Goal: Check status: Check status

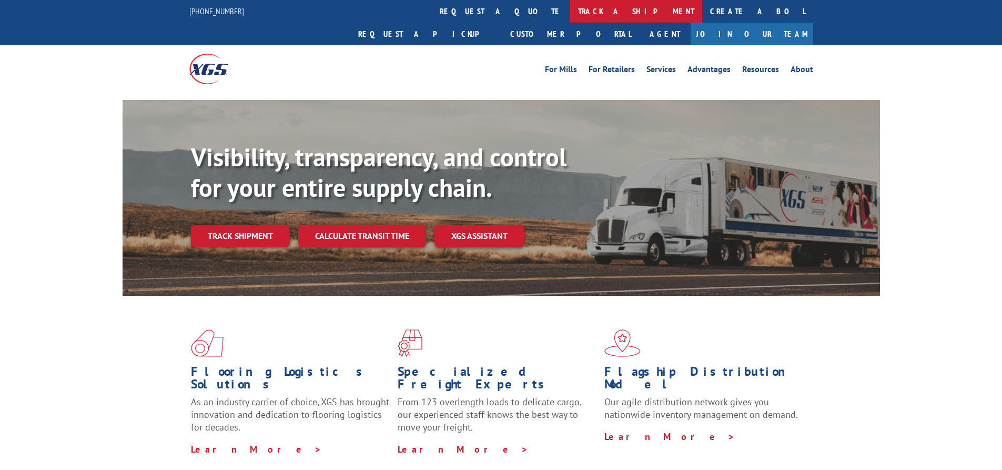
click at [570, 9] on link "track a shipment" at bounding box center [636, 11] width 132 height 23
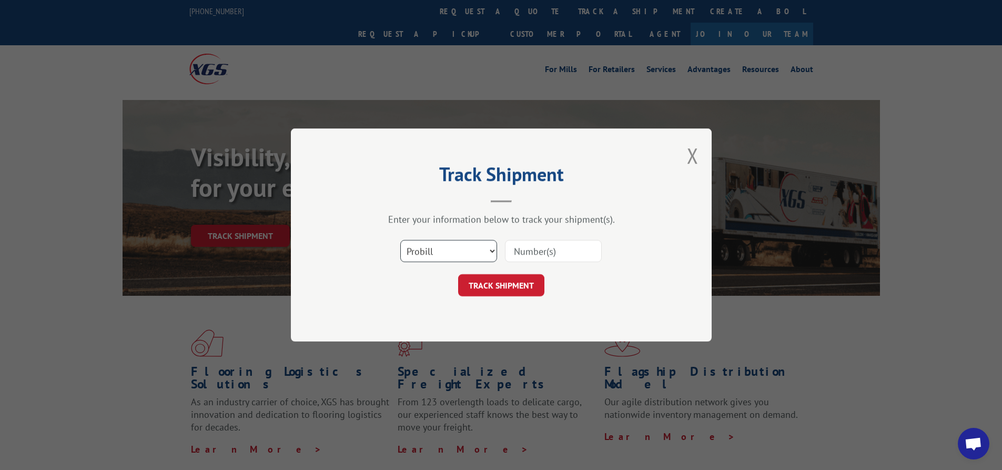
drag, startPoint x: 455, startPoint y: 253, endPoint x: 454, endPoint y: 260, distance: 6.9
click at [455, 253] on select "Select category... Probill BOL PO" at bounding box center [448, 251] width 97 height 22
select select "bol"
click at [400, 240] on select "Select category... Probill BOL PO" at bounding box center [448, 251] width 97 height 22
click at [529, 247] on input at bounding box center [553, 251] width 97 height 22
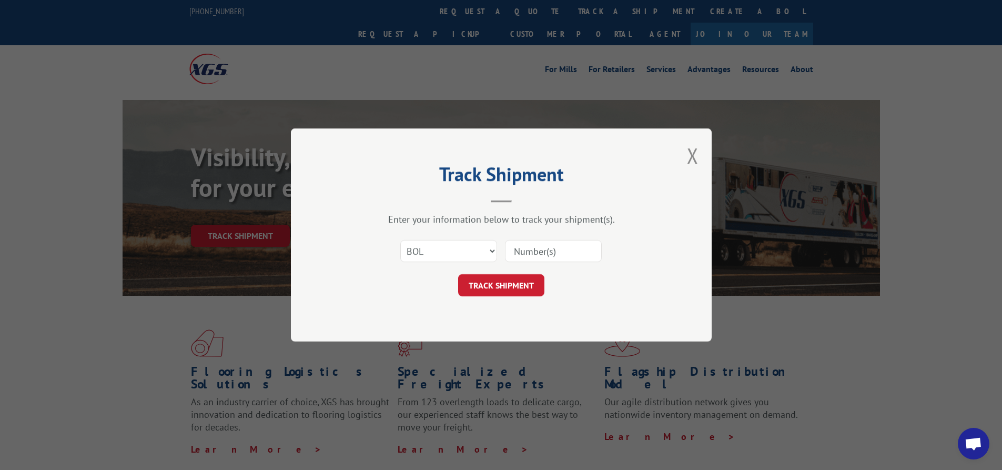
paste input "2848960"
type input "2848960"
click button "TRACK SHIPMENT" at bounding box center [501, 285] width 86 height 22
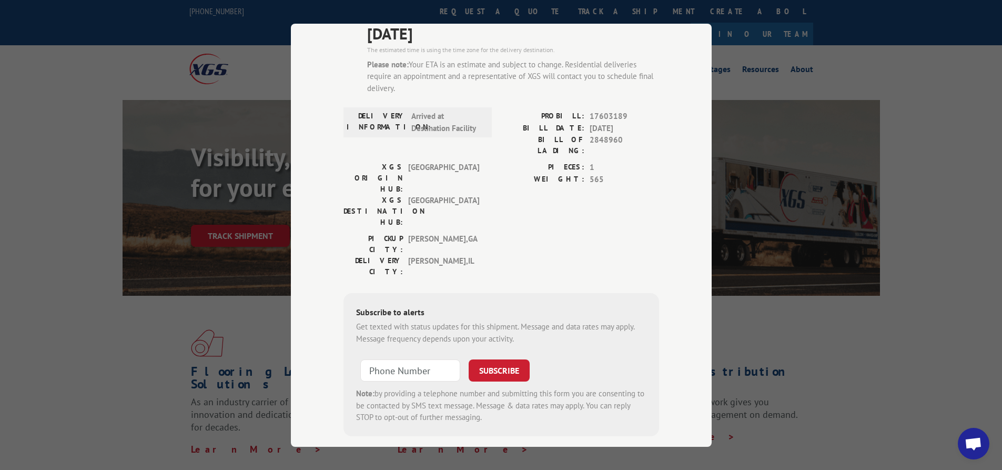
scroll to position [46, 0]
